Goal: Task Accomplishment & Management: Complete application form

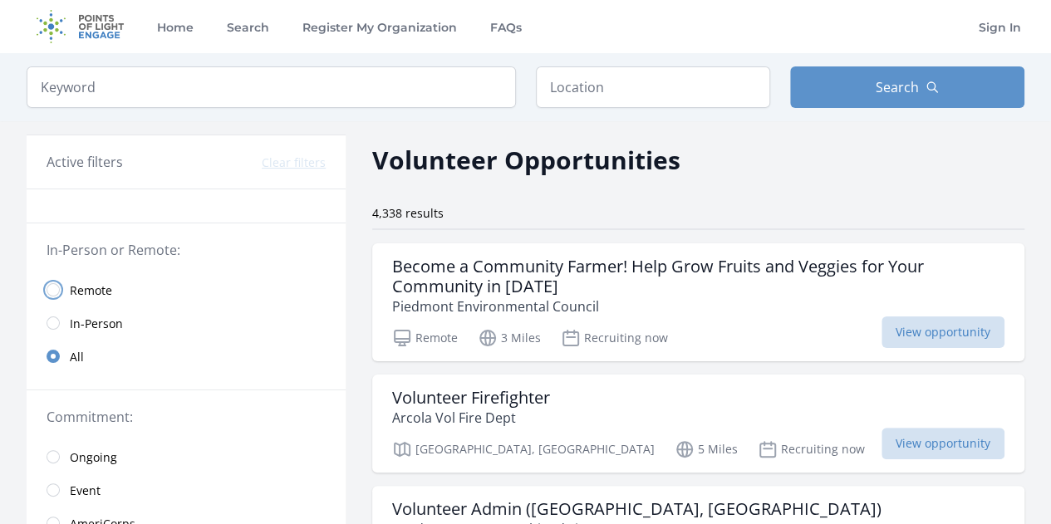
click at [57, 288] on input "radio" at bounding box center [53, 289] width 13 height 13
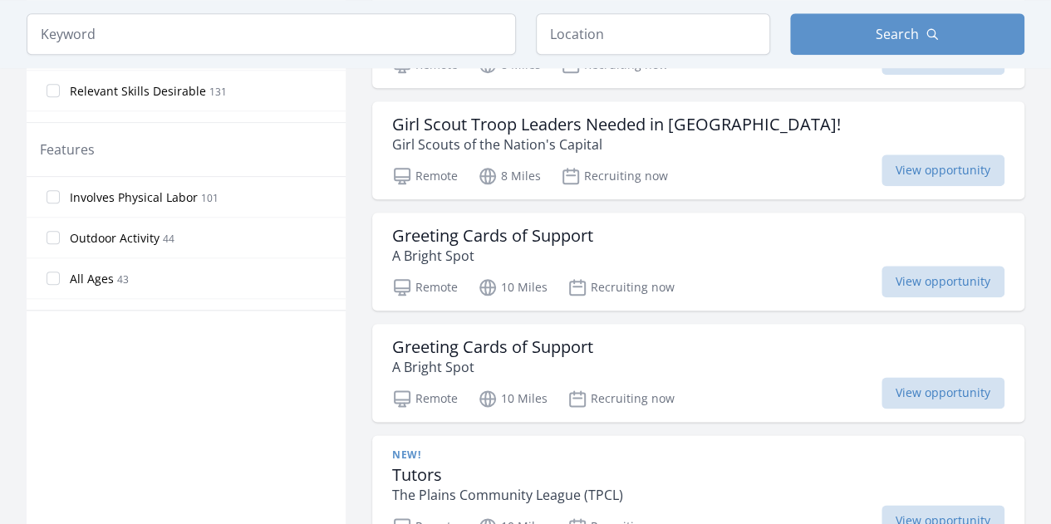
scroll to position [831, 0]
click at [571, 225] on h3 "Greeting Cards of Support" at bounding box center [492, 235] width 201 height 20
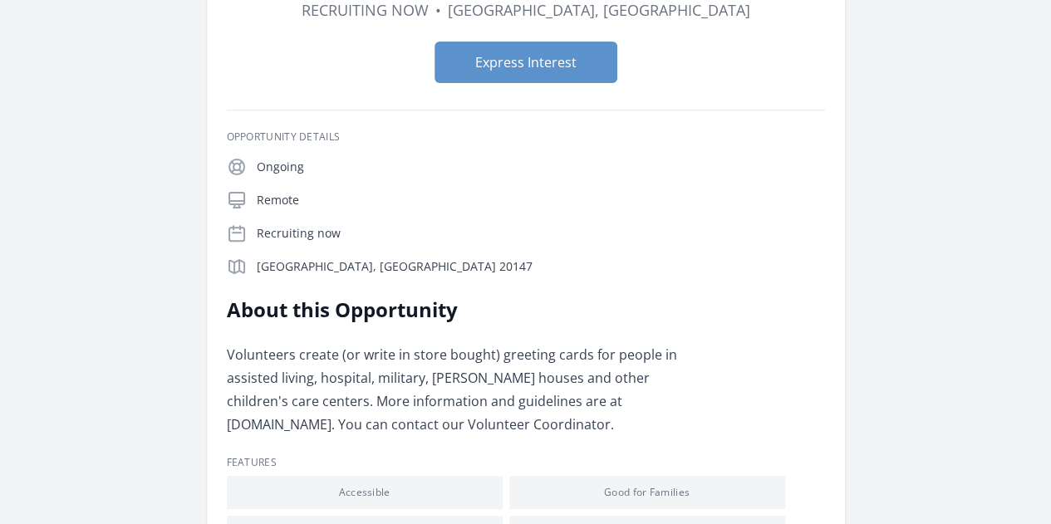
scroll to position [166, 0]
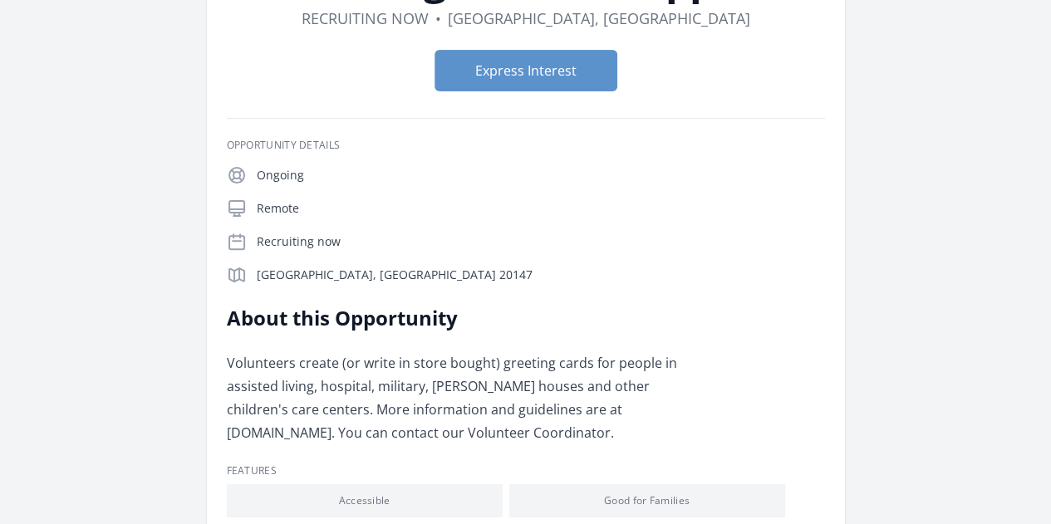
click at [0, 0] on link "Learn more about A Bright Spot" at bounding box center [0, 0] width 0 height 0
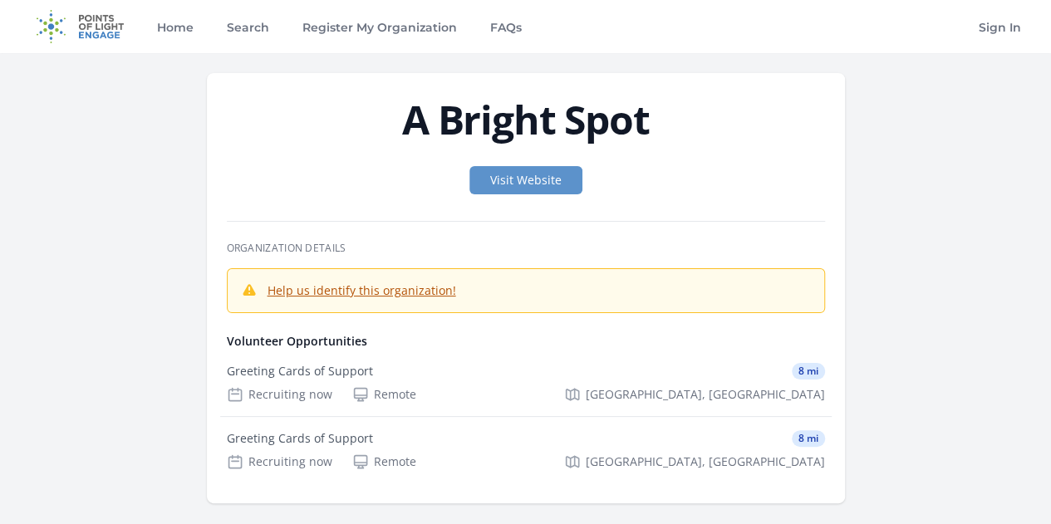
click at [268, 298] on link "Help us identify this organization!" at bounding box center [362, 291] width 189 height 16
click at [332, 386] on div "Recruiting now" at bounding box center [280, 394] width 106 height 17
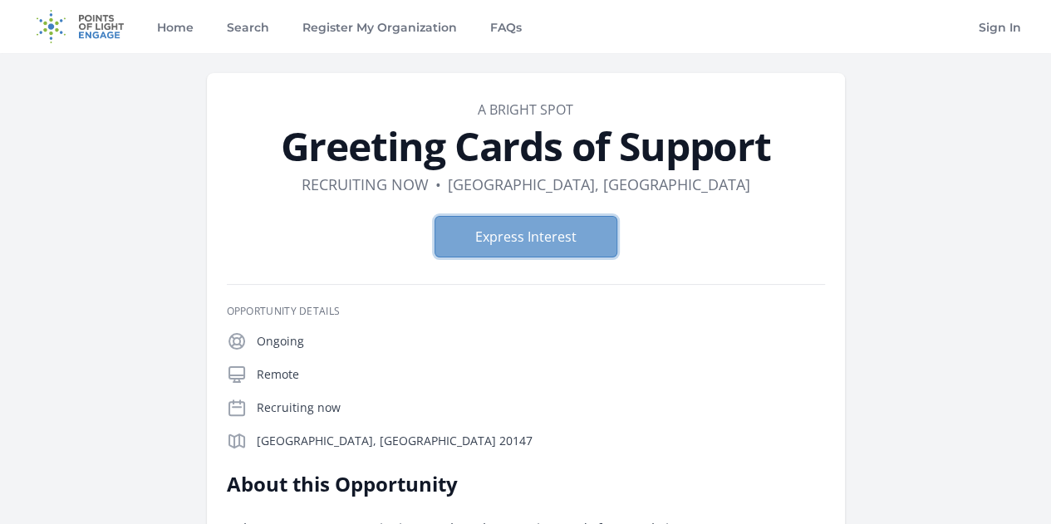
click at [514, 230] on button "Express Interest" at bounding box center [526, 237] width 183 height 42
click at [535, 240] on button "Express Interest" at bounding box center [526, 237] width 183 height 42
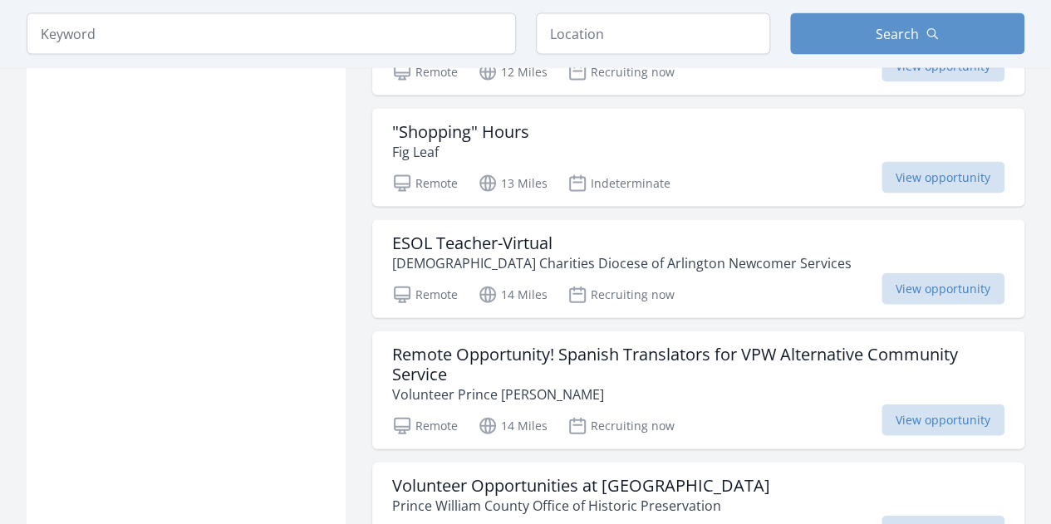
scroll to position [1980, 0]
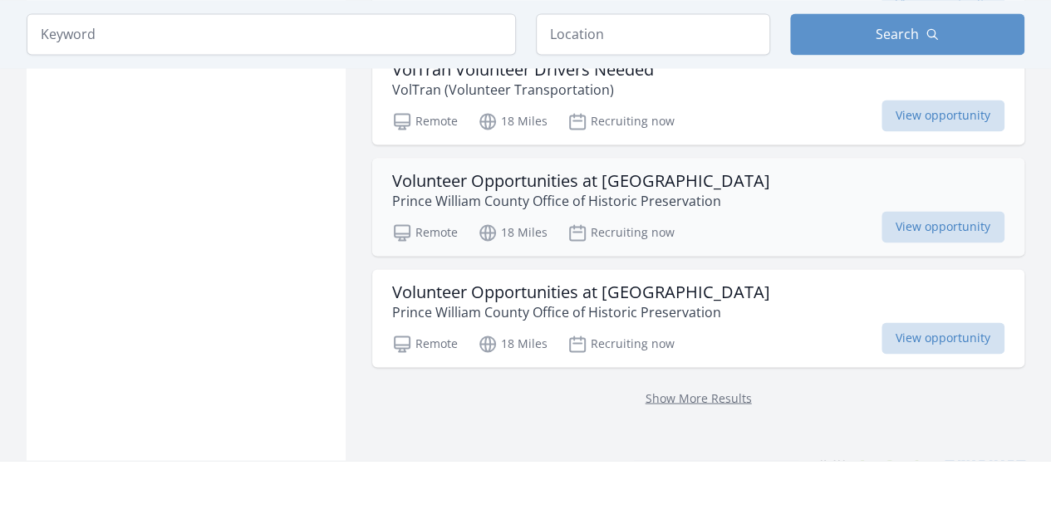
scroll to position [4390, 0]
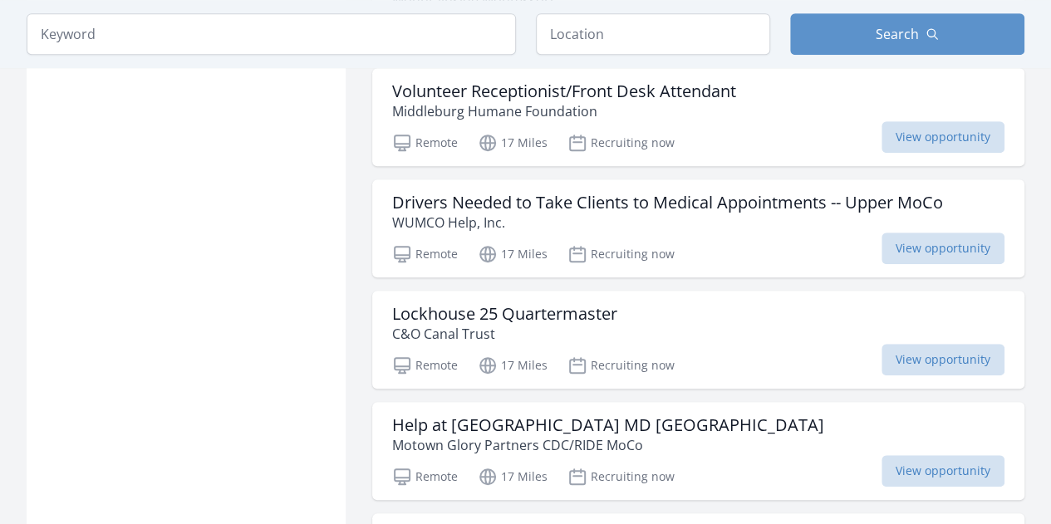
scroll to position [3227, 0]
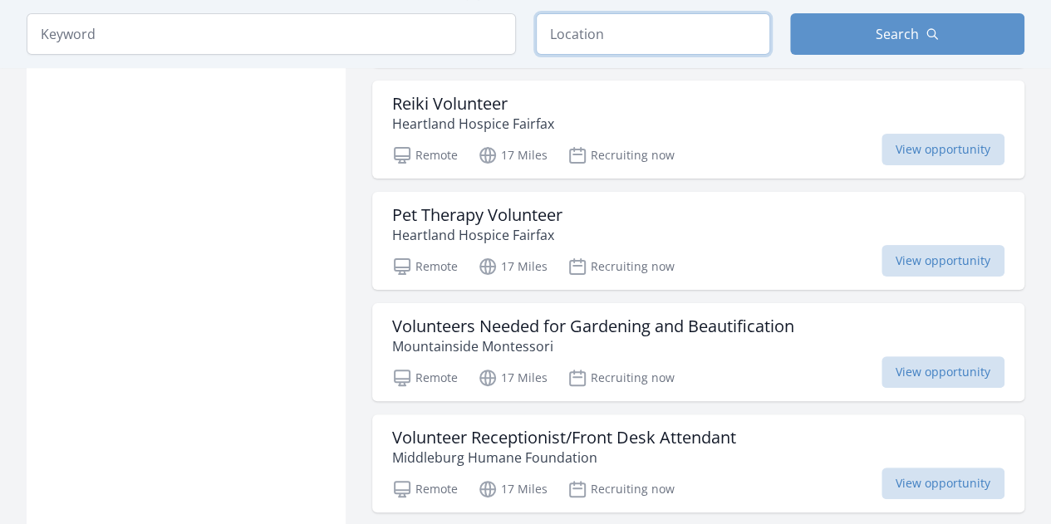
click at [593, 44] on input "text" at bounding box center [653, 34] width 234 height 42
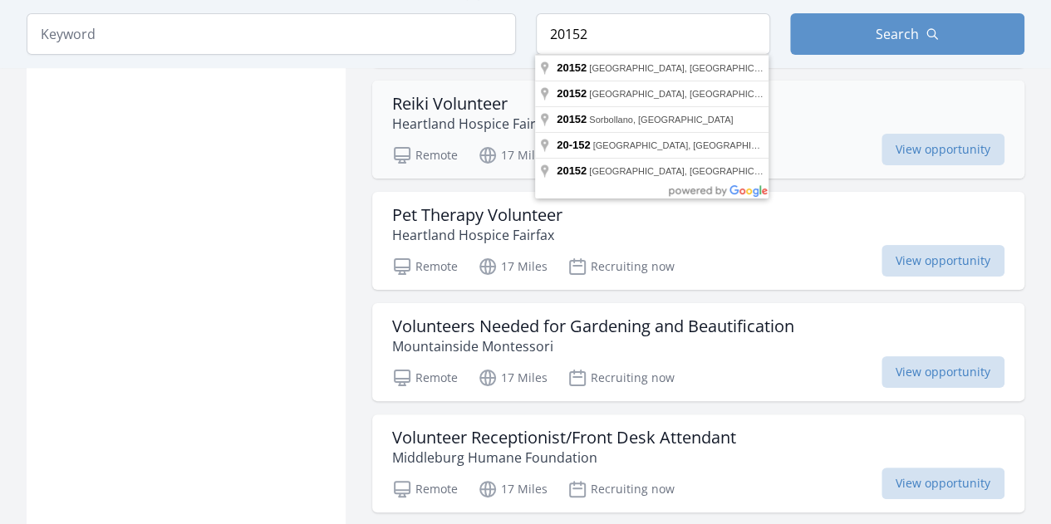
type input "South Riding, VA 20152, USA"
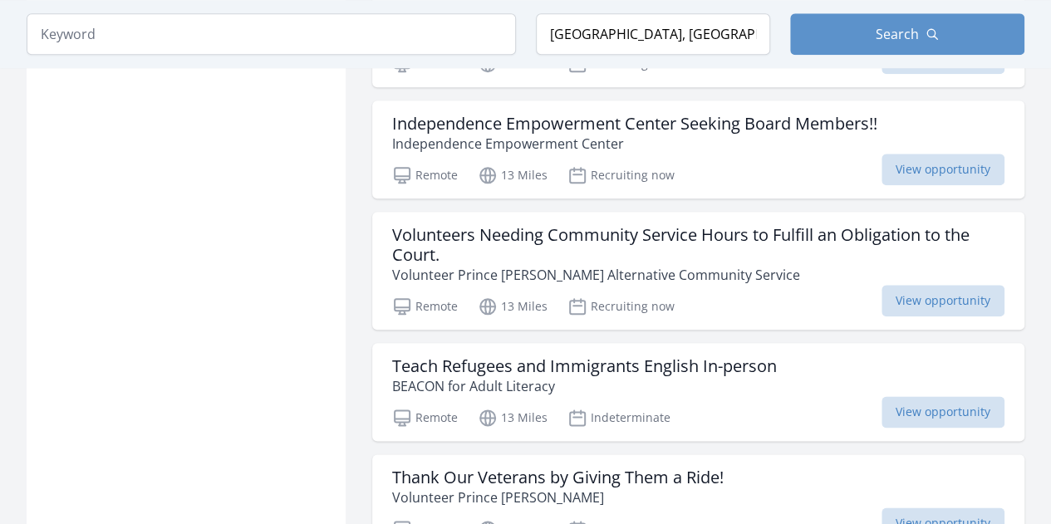
scroll to position [4322, 0]
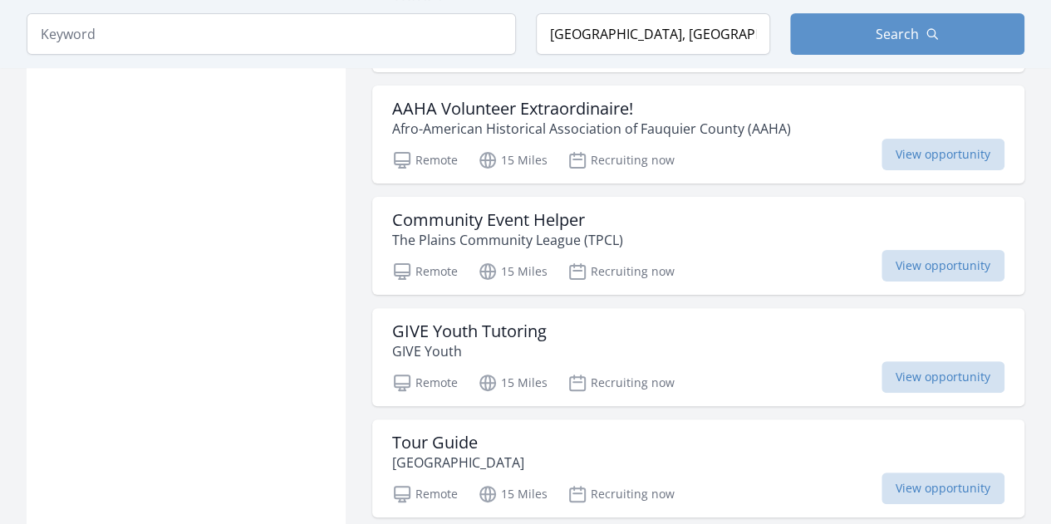
scroll to position [6733, 0]
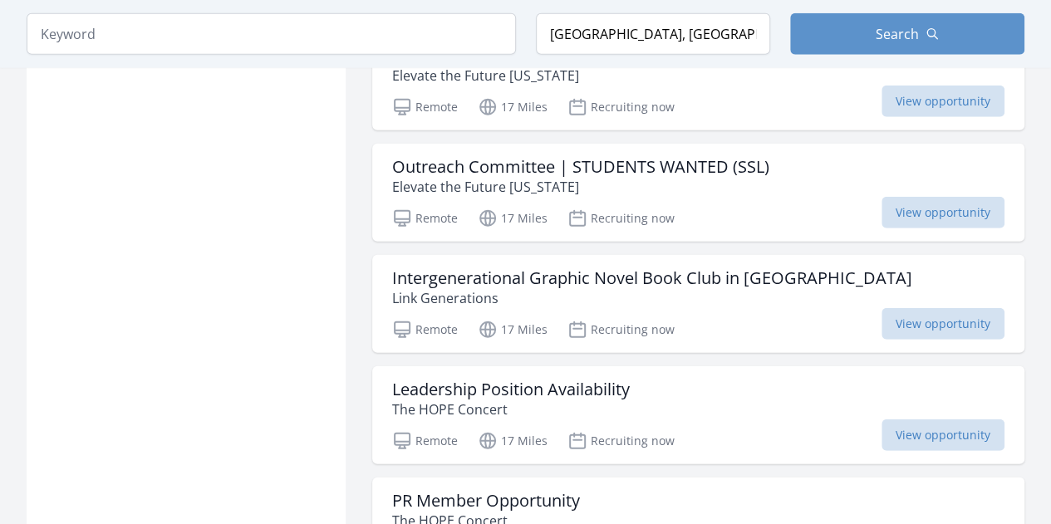
scroll to position [8727, 0]
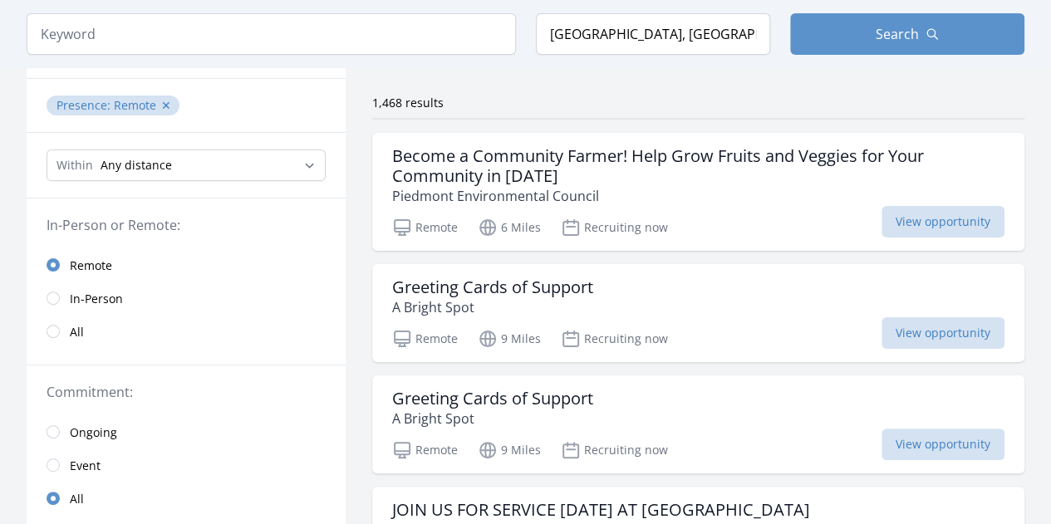
scroll to position [249, 0]
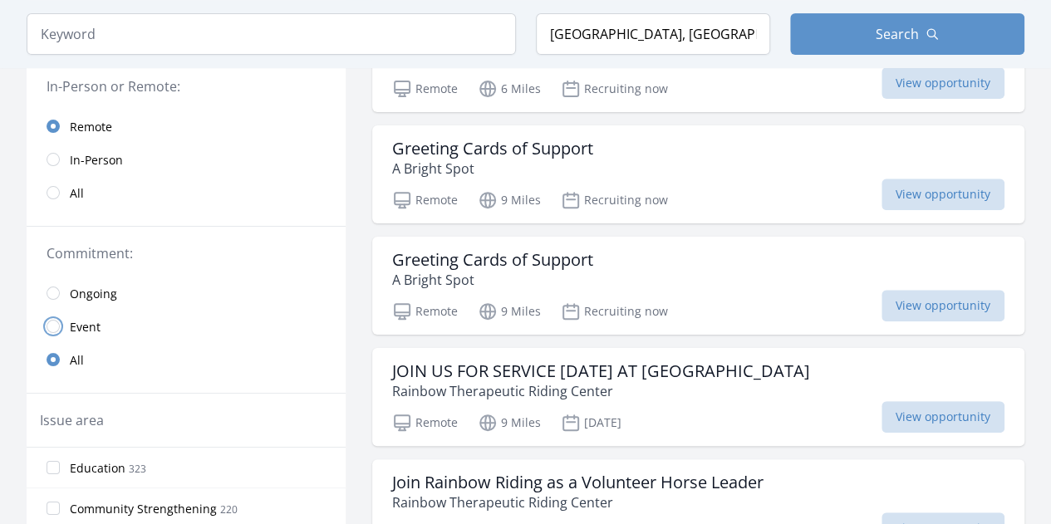
click at [57, 322] on input "radio" at bounding box center [53, 326] width 13 height 13
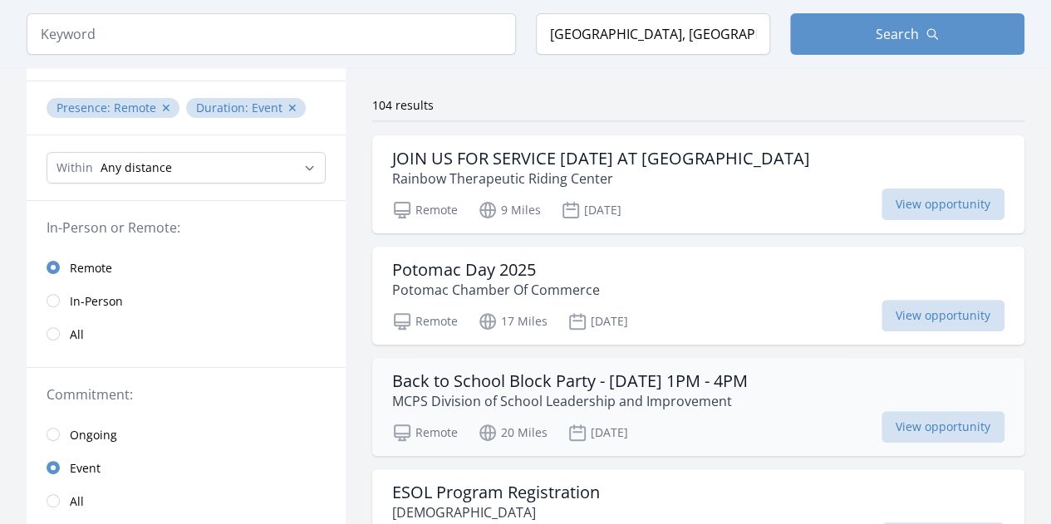
scroll to position [83, 0]
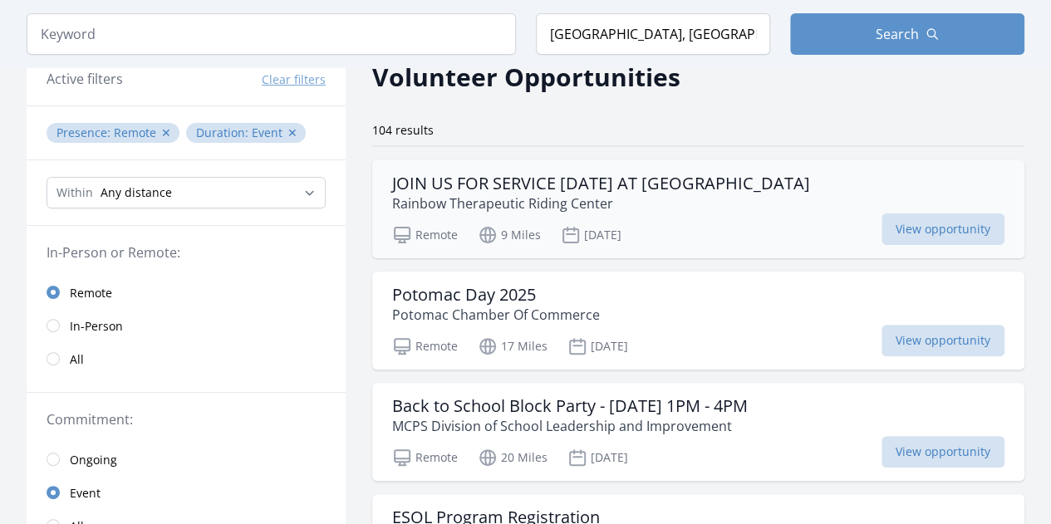
click at [498, 174] on h3 "JOIN US FOR SERVICE [DATE] AT [GEOGRAPHIC_DATA]" at bounding box center [601, 184] width 418 height 20
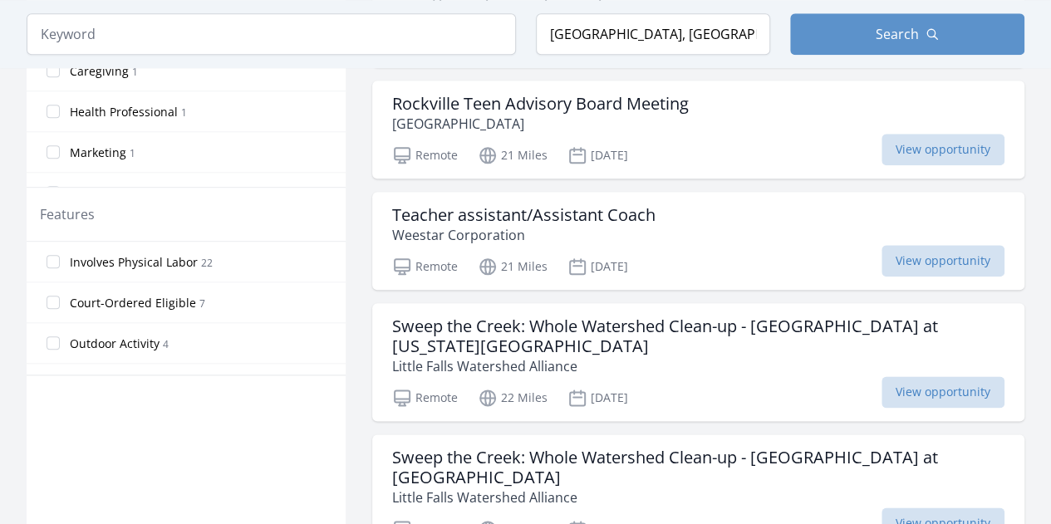
scroll to position [748, 0]
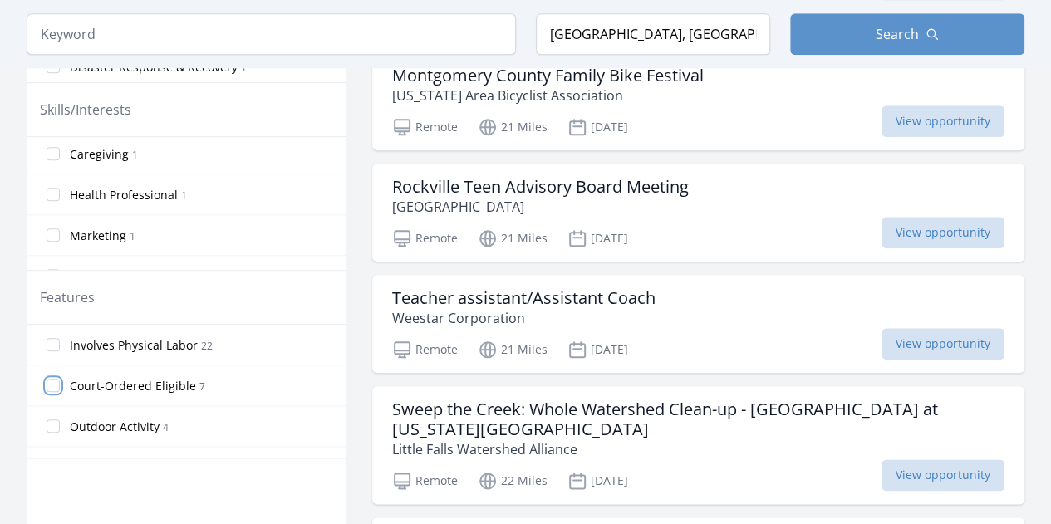
click at [52, 385] on input "Court-Ordered Eligible 7" at bounding box center [53, 385] width 13 height 13
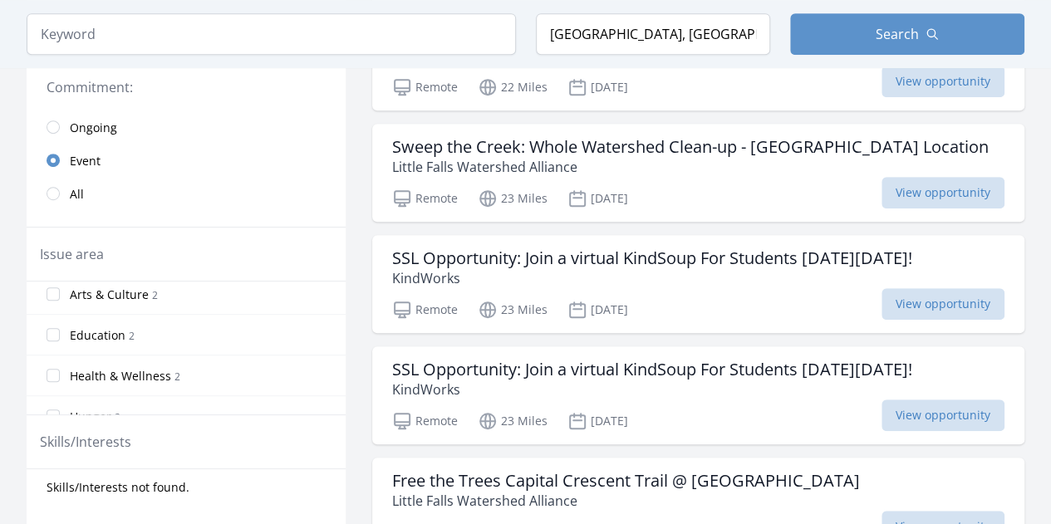
scroll to position [0, 0]
click at [56, 187] on input "radio" at bounding box center [53, 193] width 13 height 13
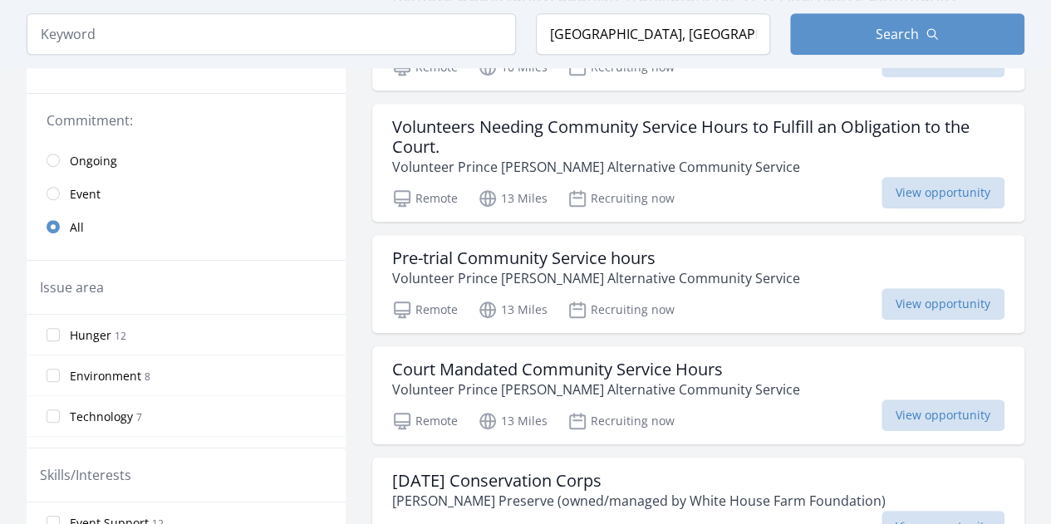
scroll to position [50, 0]
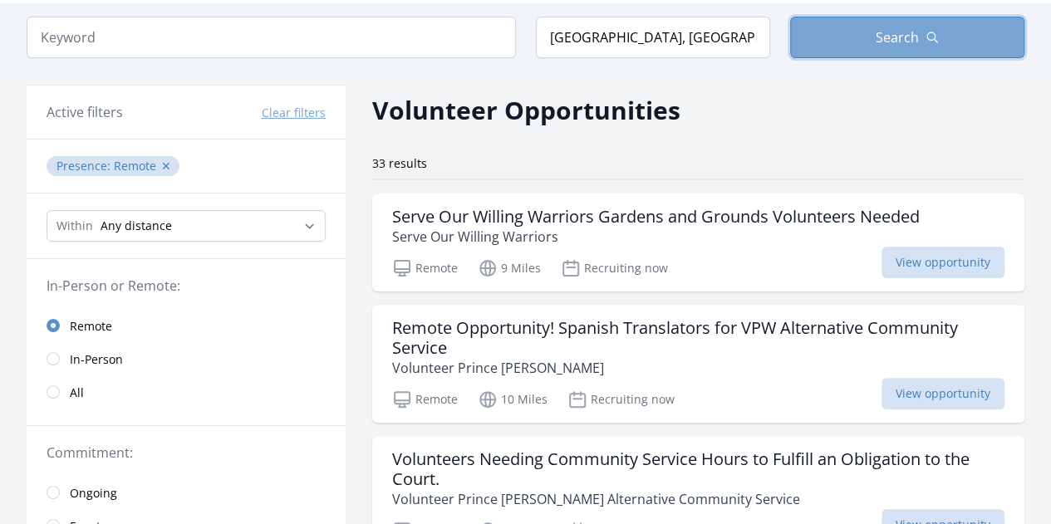
click at [908, 39] on span "Search" at bounding box center [897, 37] width 43 height 20
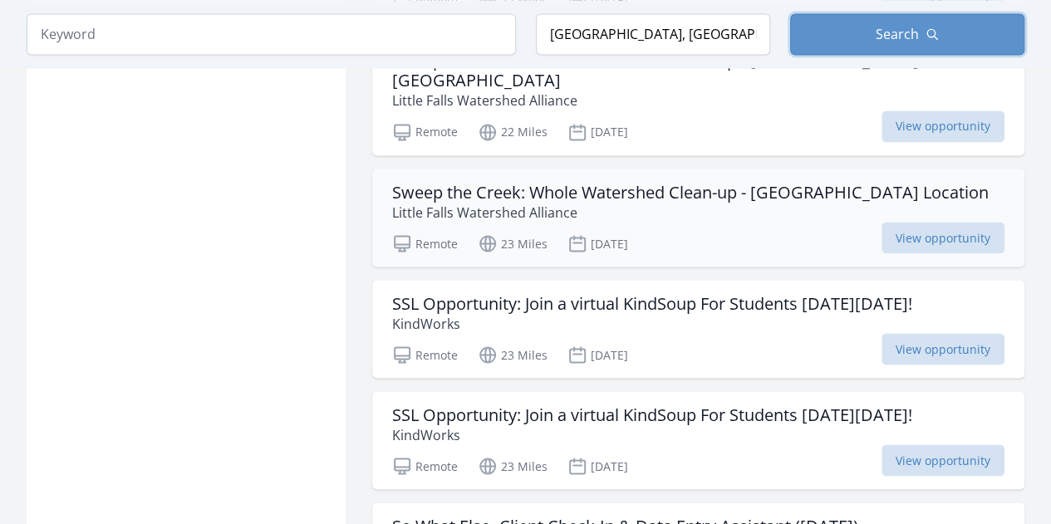
scroll to position [1546, 0]
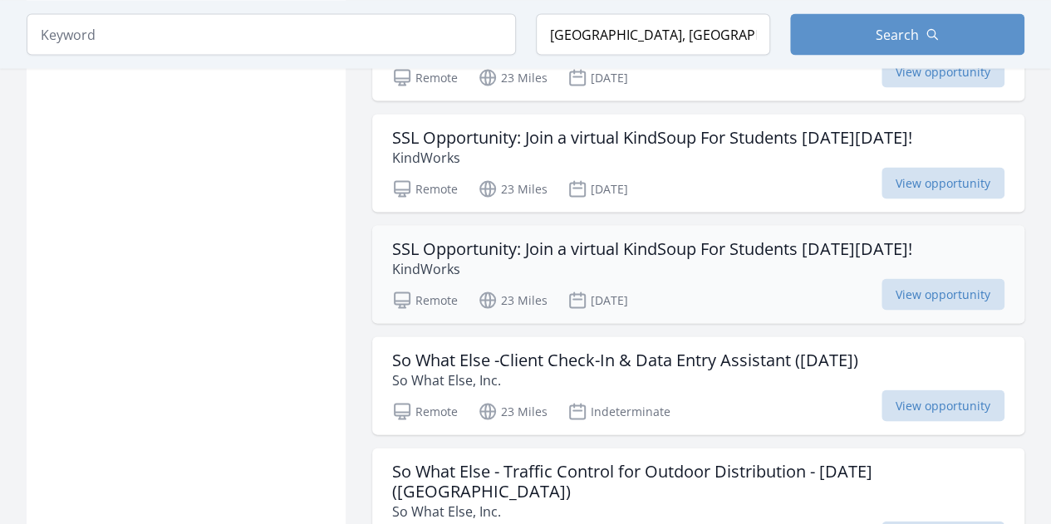
click at [750, 258] on h3 "SSL Opportunity: Join a virtual KindSoup For Students on Sunday, September 7th!" at bounding box center [652, 249] width 520 height 20
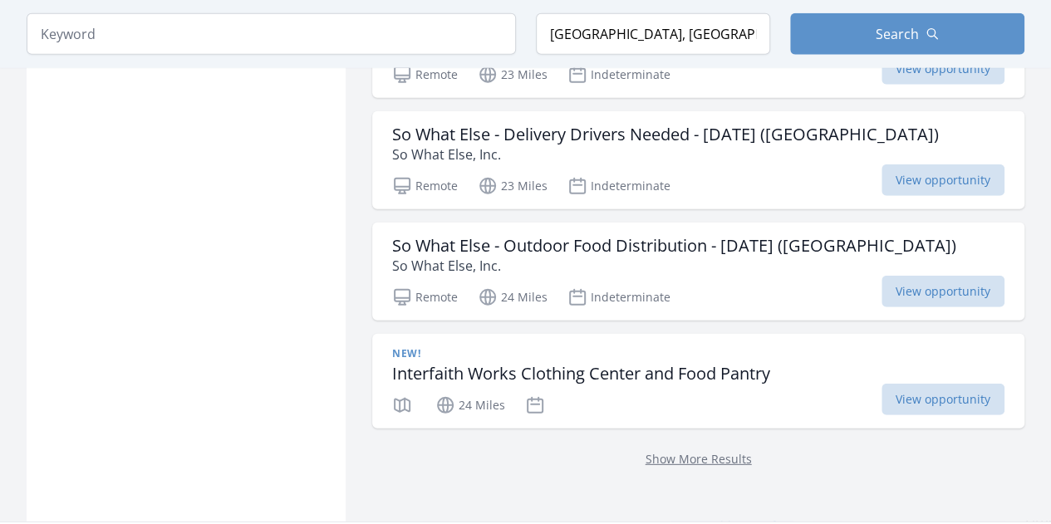
scroll to position [2128, 0]
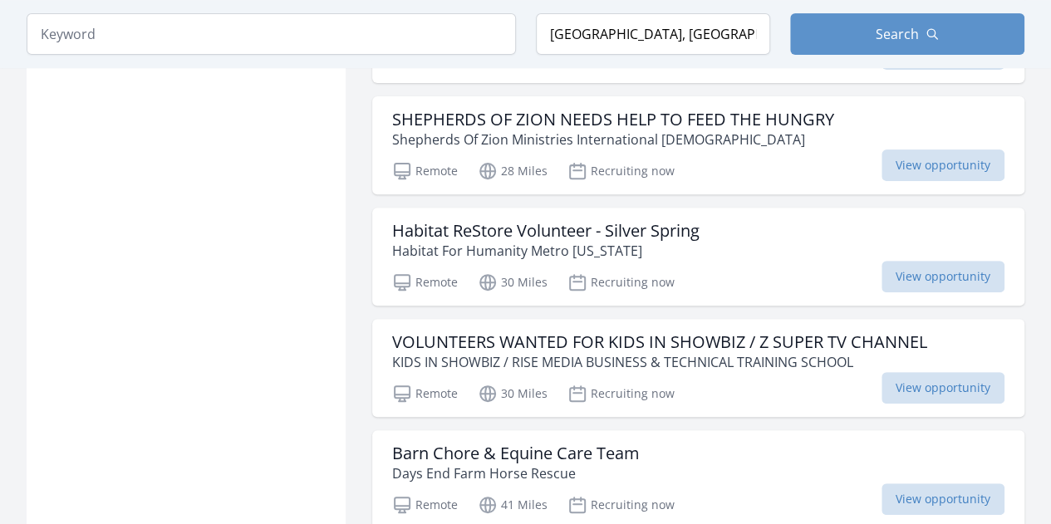
scroll to position [3458, 0]
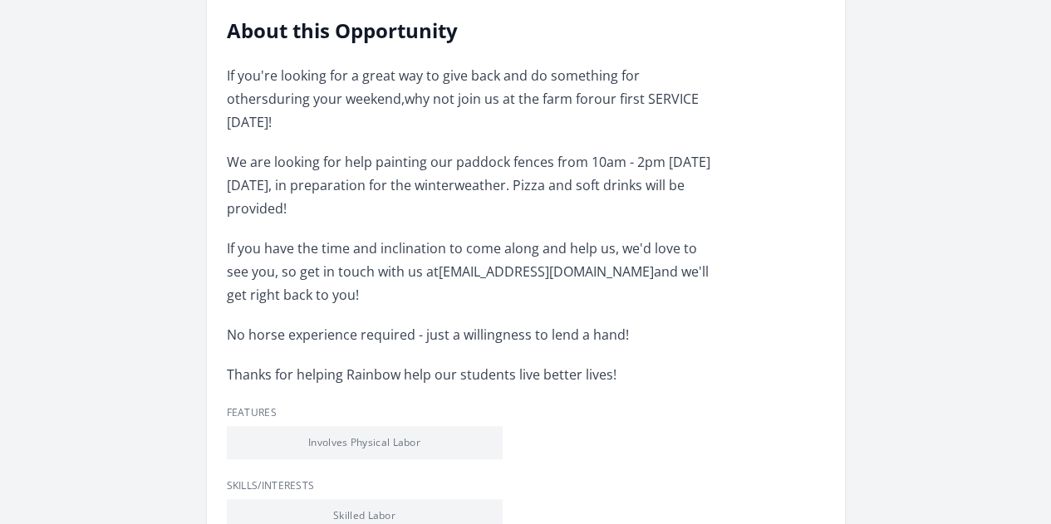
scroll to position [499, 0]
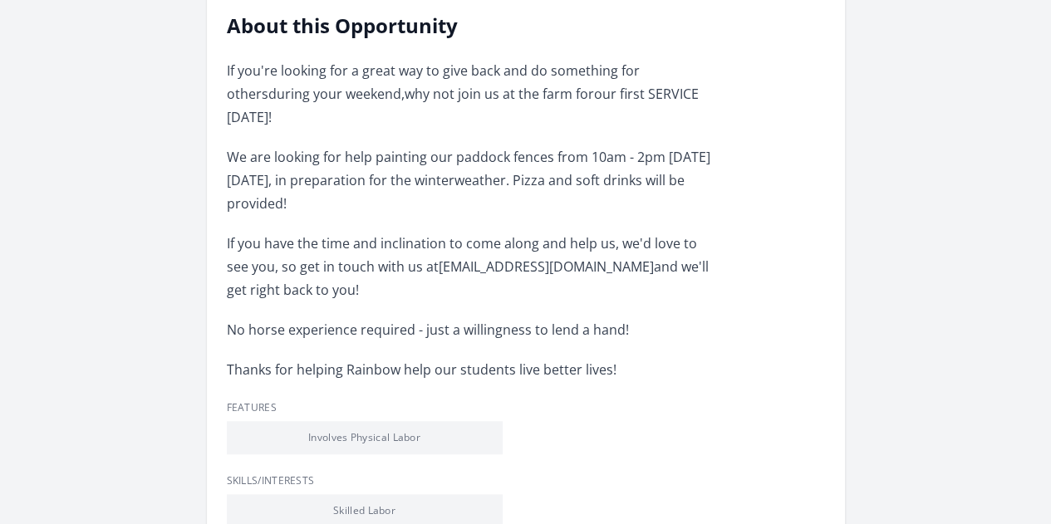
click at [0, 0] on div "Remote" at bounding box center [0, 0] width 0 height 0
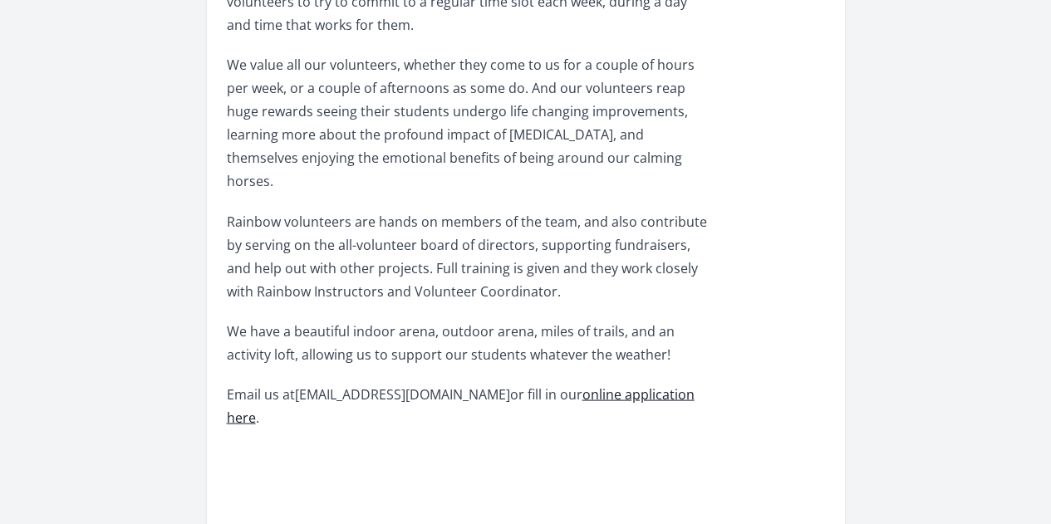
scroll to position [1104, 0]
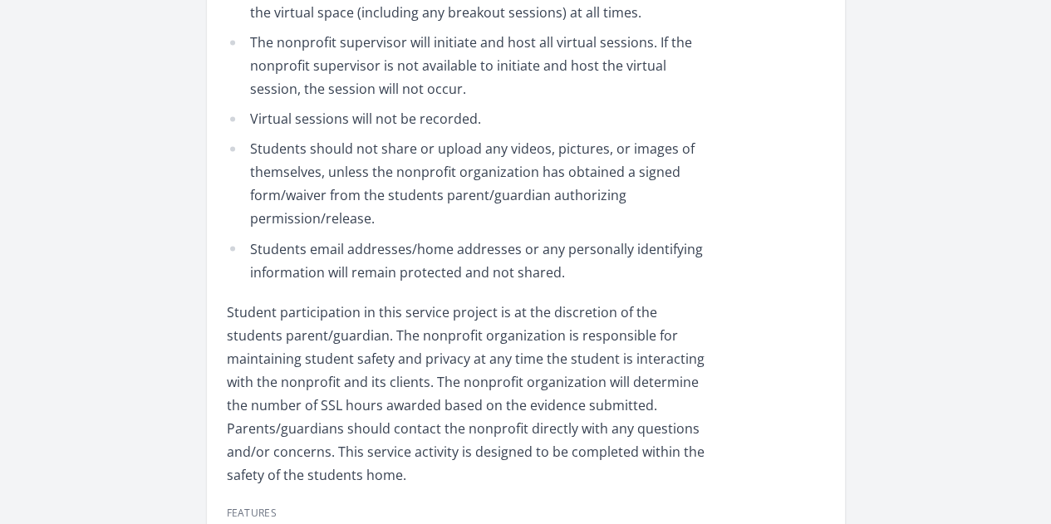
scroll to position [1413, 0]
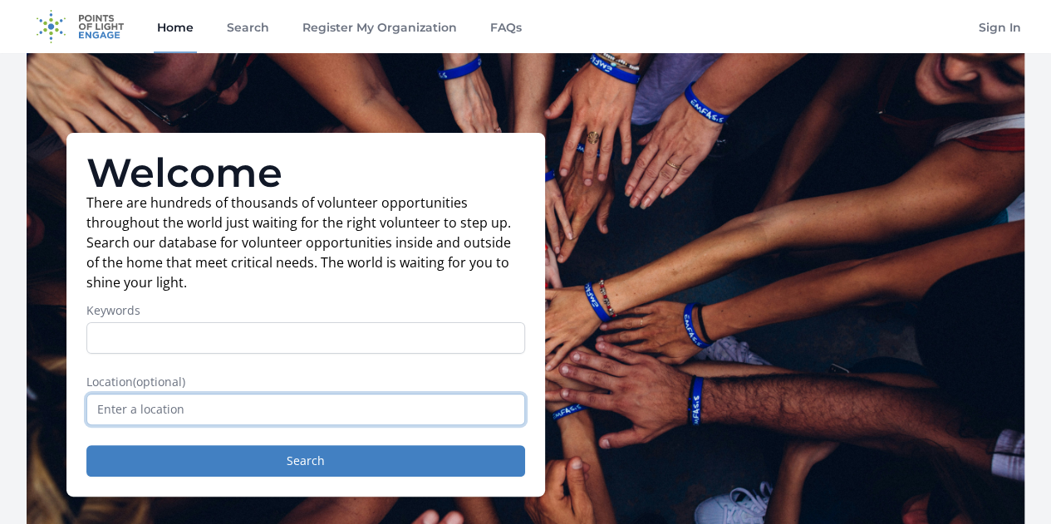
click at [295, 426] on input "text" at bounding box center [305, 410] width 439 height 32
click at [264, 29] on link "Search" at bounding box center [248, 26] width 49 height 53
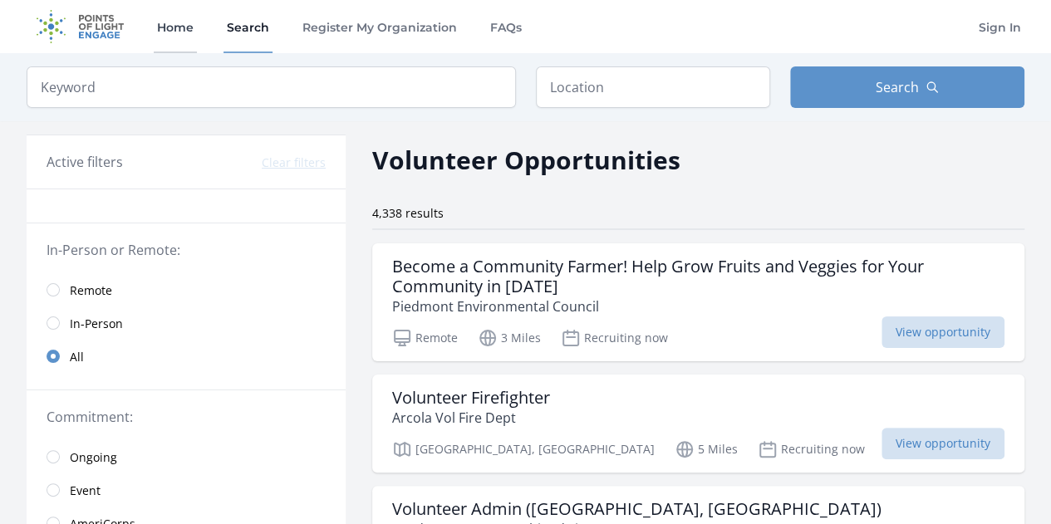
click at [178, 26] on link "Home" at bounding box center [175, 26] width 43 height 53
